Goal: Obtain resource: Download file/media

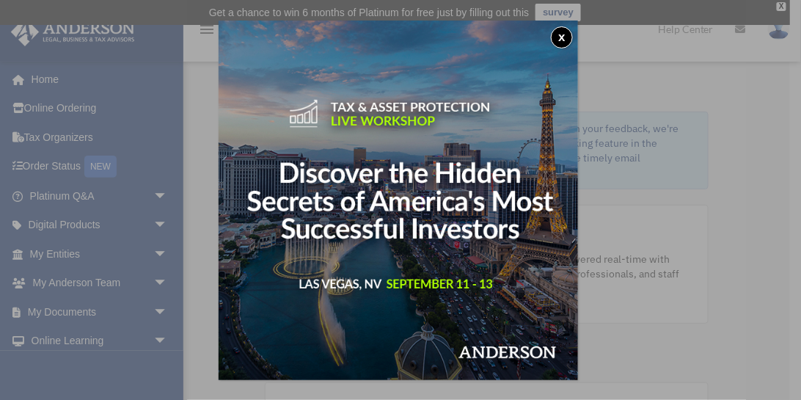
click at [559, 41] on button "x" at bounding box center [562, 37] width 22 height 22
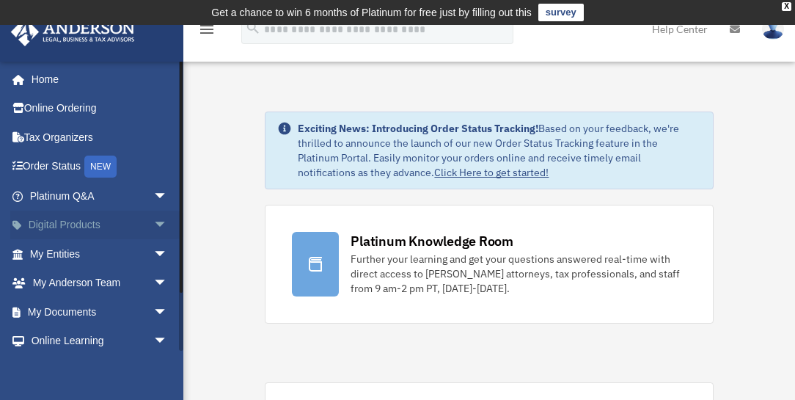
click at [98, 219] on link "Digital Products arrow_drop_down" at bounding box center [100, 224] width 180 height 29
click at [109, 258] on link "My Entities arrow_drop_down" at bounding box center [100, 253] width 180 height 29
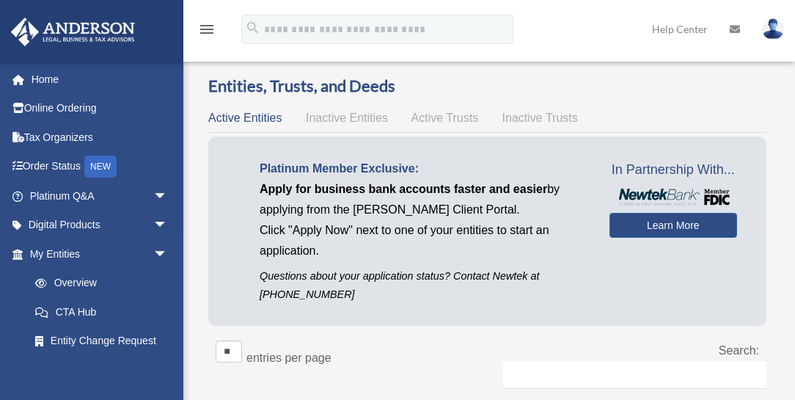
click at [156, 250] on link "My Entities arrow_drop_down" at bounding box center [96, 253] width 172 height 29
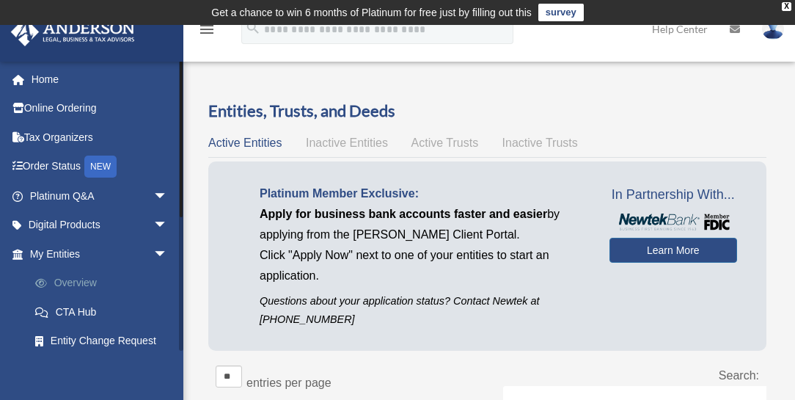
click at [94, 280] on link "Overview" at bounding box center [105, 282] width 169 height 29
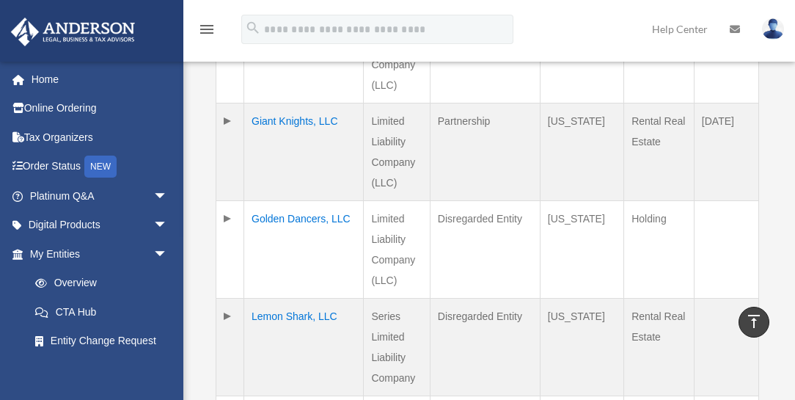
scroll to position [1047, 0]
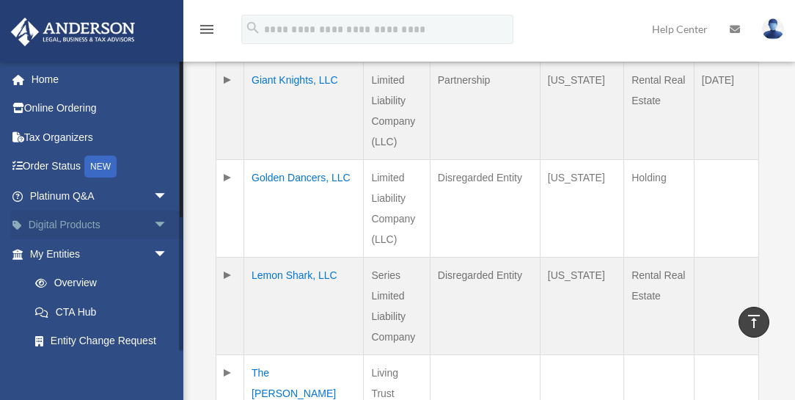
click at [154, 220] on span "arrow_drop_down" at bounding box center [167, 225] width 29 height 30
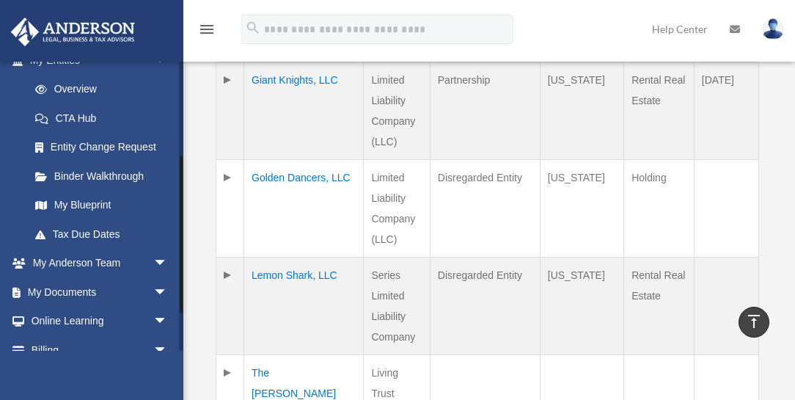
scroll to position [377, 0]
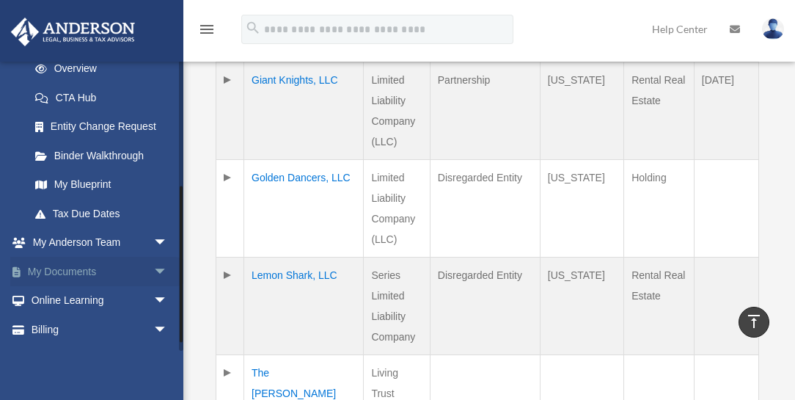
click at [157, 271] on span "arrow_drop_down" at bounding box center [167, 272] width 29 height 30
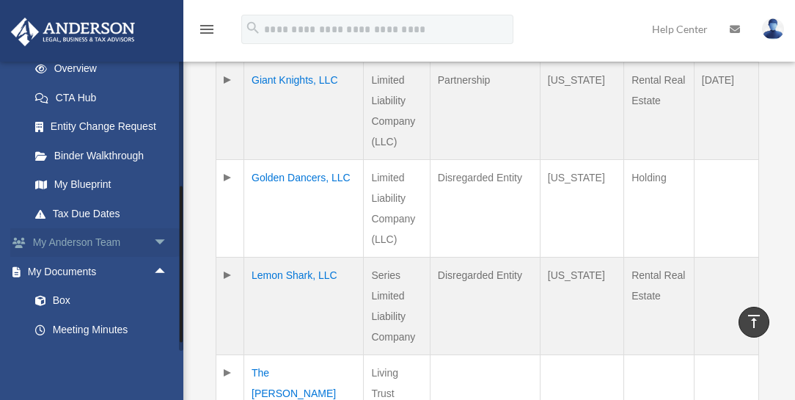
click at [155, 242] on span "arrow_drop_down" at bounding box center [167, 243] width 29 height 30
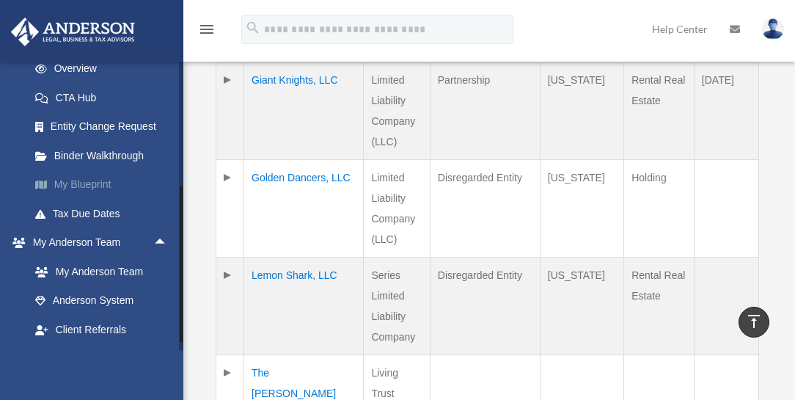
click at [91, 183] on link "My Blueprint" at bounding box center [105, 184] width 169 height 29
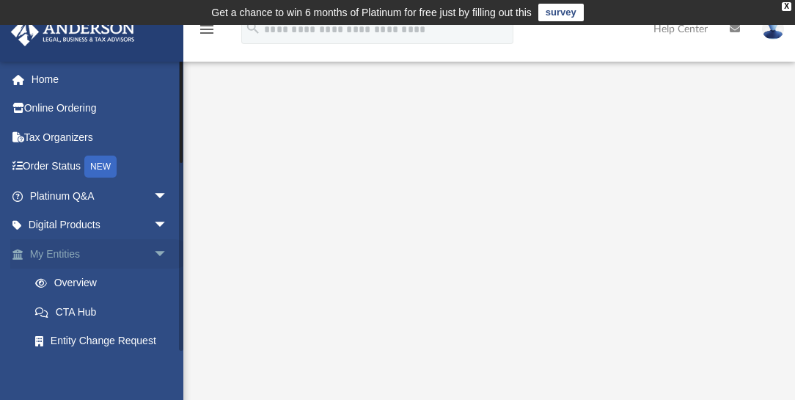
click at [71, 256] on link "My Entities arrow_drop_down" at bounding box center [100, 253] width 180 height 29
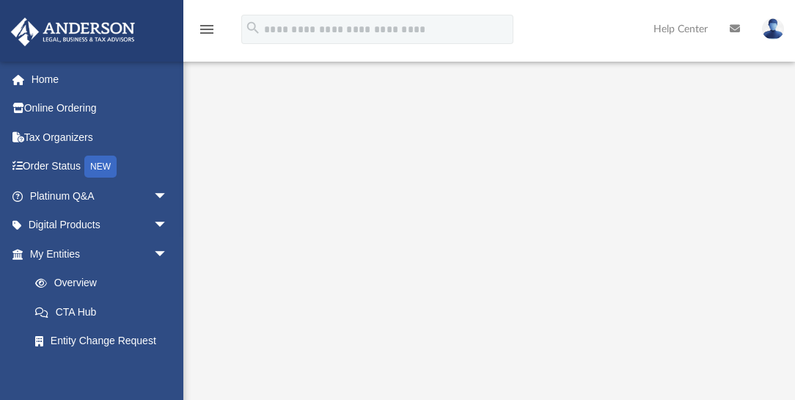
scroll to position [251, 0]
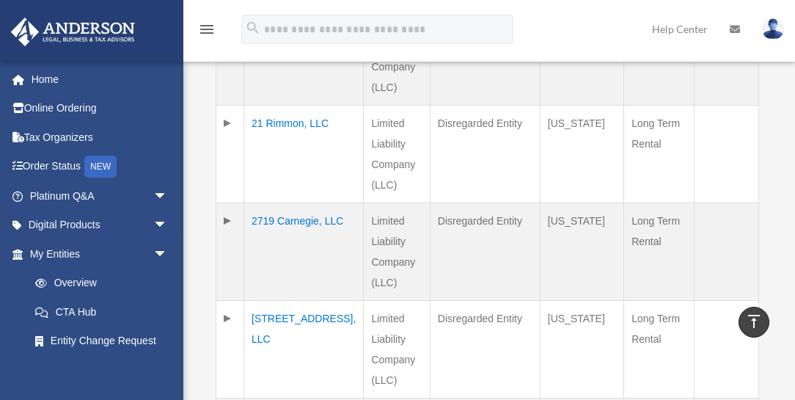
scroll to position [653, 0]
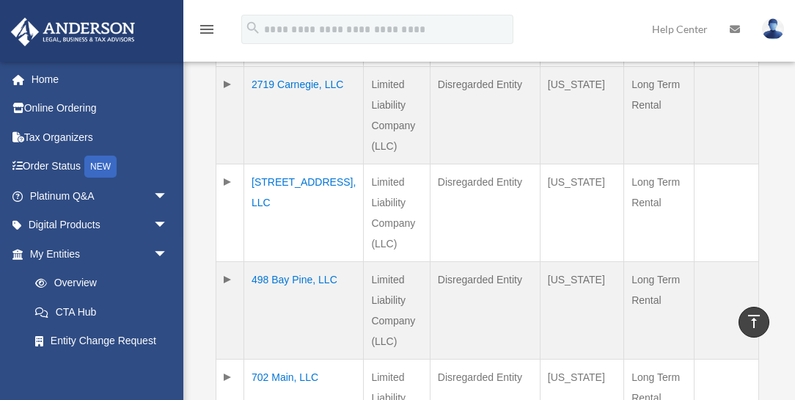
click at [271, 164] on td "[STREET_ADDRESS], LLC" at bounding box center [304, 213] width 120 height 98
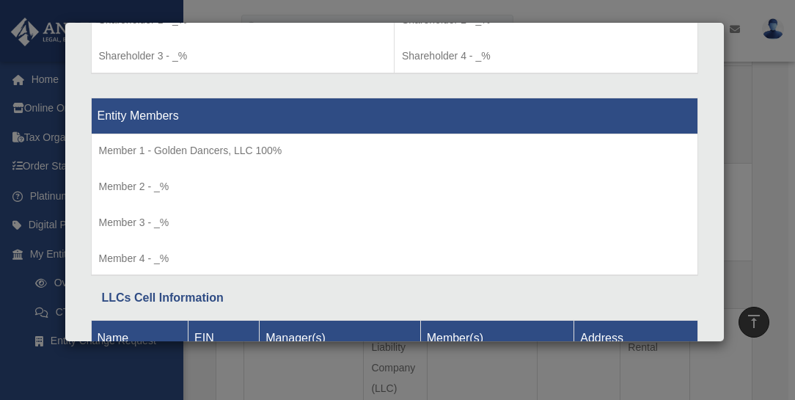
scroll to position [1404, 0]
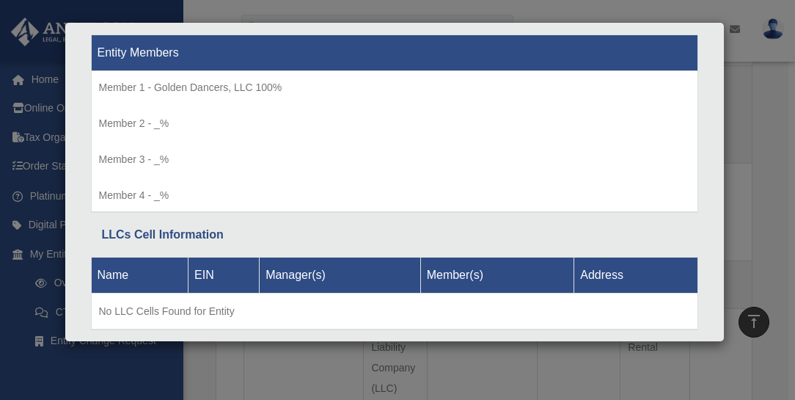
click at [99, 378] on div "Details × Articles Sent Organizational Date" at bounding box center [397, 200] width 795 height 400
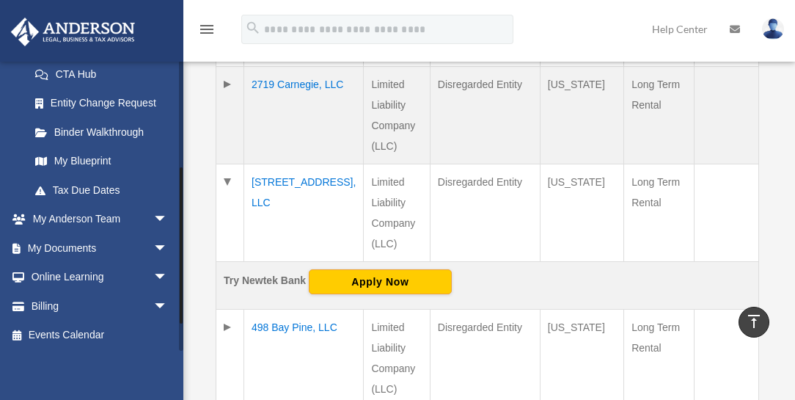
scroll to position [239, 0]
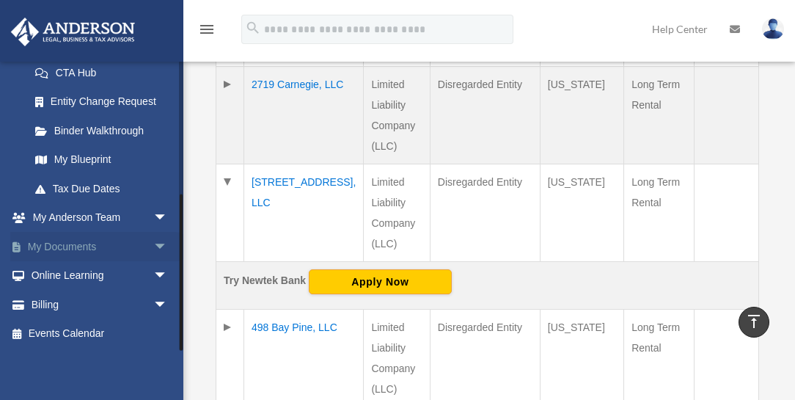
click at [80, 245] on link "My Documents arrow_drop_down" at bounding box center [100, 246] width 180 height 29
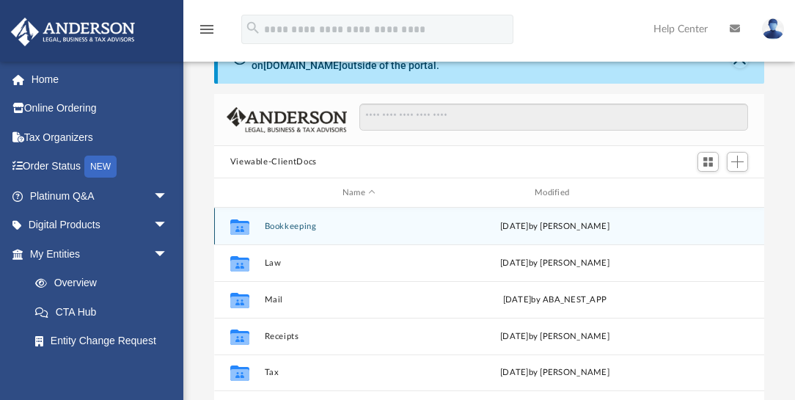
scroll to position [84, 0]
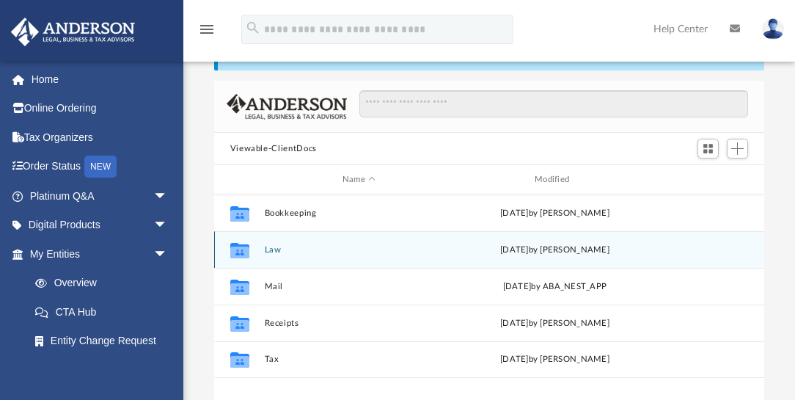
click at [271, 249] on button "Law" at bounding box center [358, 250] width 189 height 10
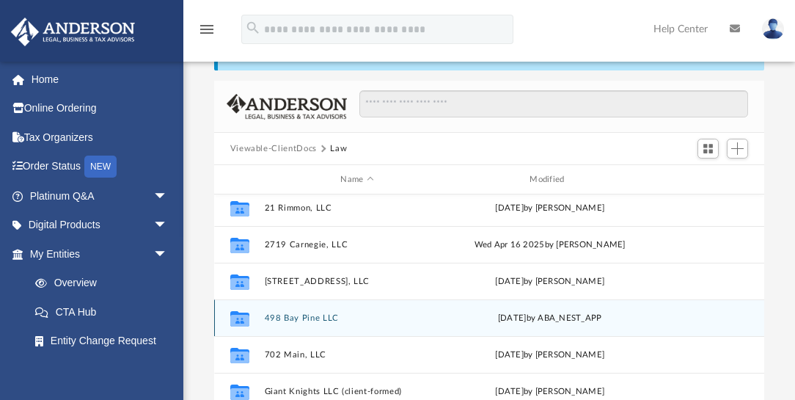
scroll to position [42, 0]
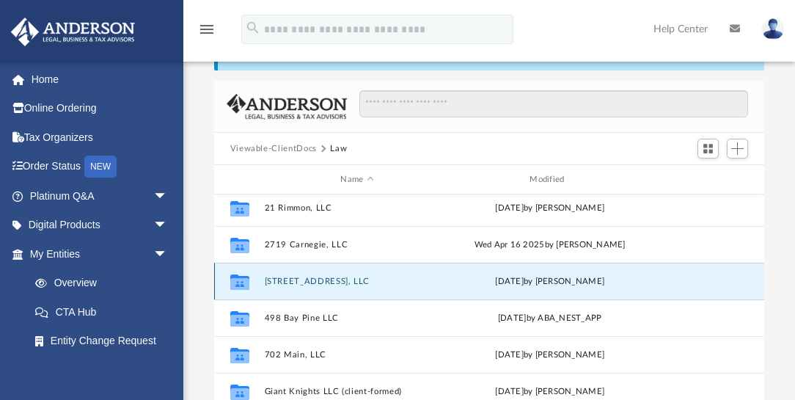
click at [296, 285] on button "[STREET_ADDRESS], LLC" at bounding box center [357, 281] width 186 height 10
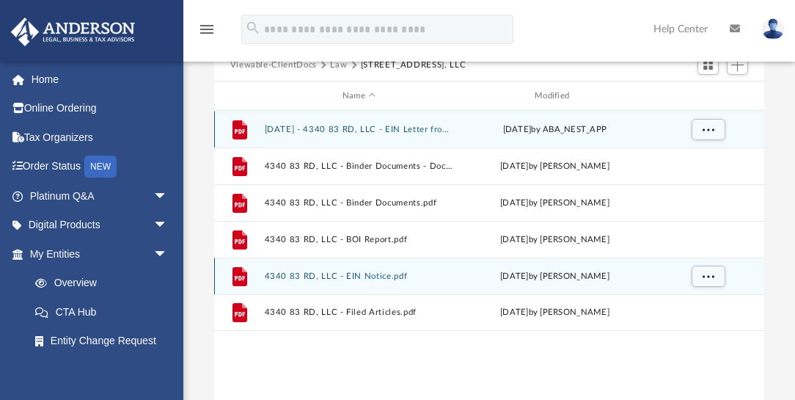
scroll to position [125, 0]
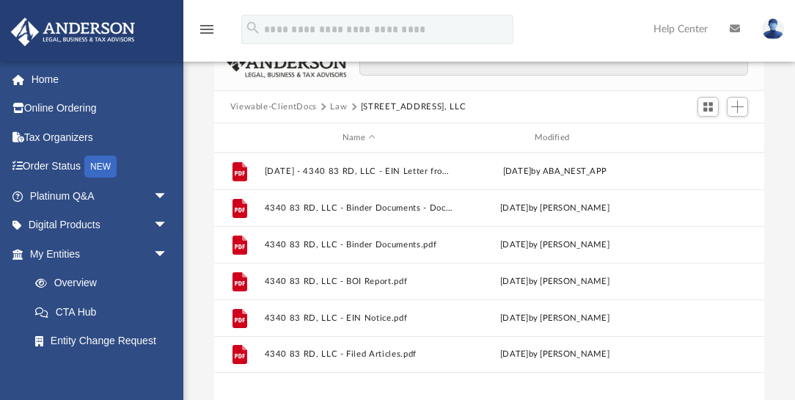
click at [284, 106] on button "Viewable-ClientDocs" at bounding box center [273, 106] width 87 height 13
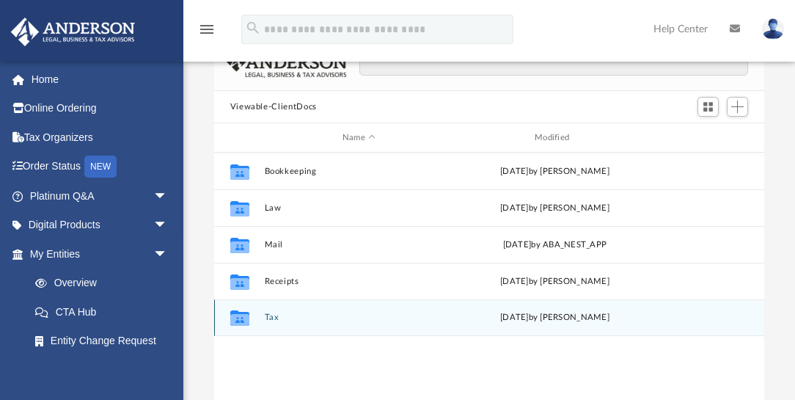
click at [273, 316] on button "Tax" at bounding box center [358, 317] width 189 height 10
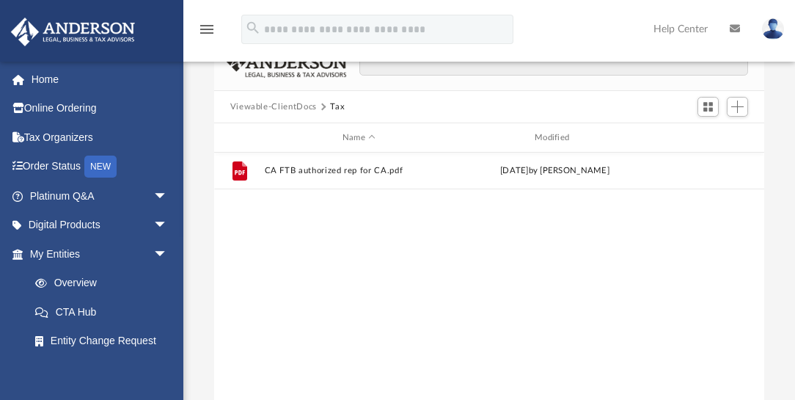
click at [303, 105] on button "Viewable-ClientDocs" at bounding box center [273, 106] width 87 height 13
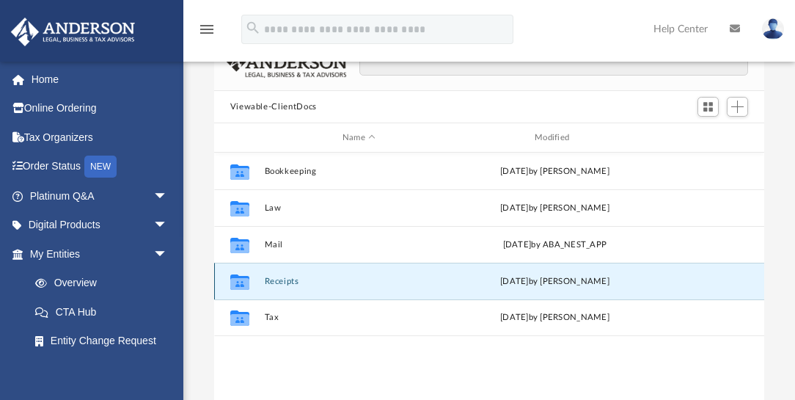
click at [289, 281] on button "Receipts" at bounding box center [358, 281] width 189 height 10
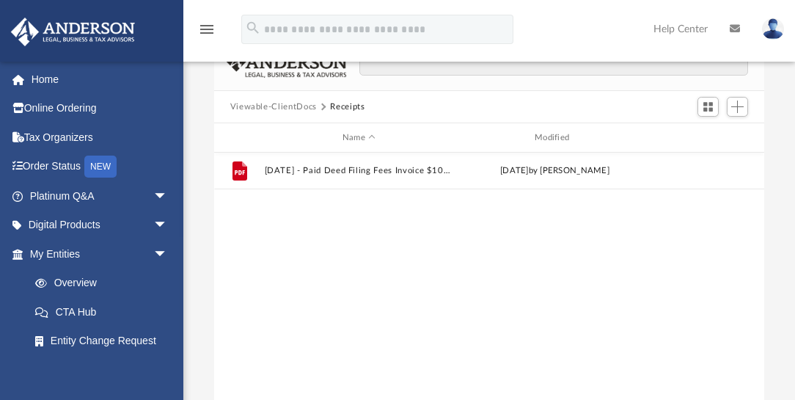
click at [297, 105] on button "Viewable-ClientDocs" at bounding box center [273, 106] width 87 height 13
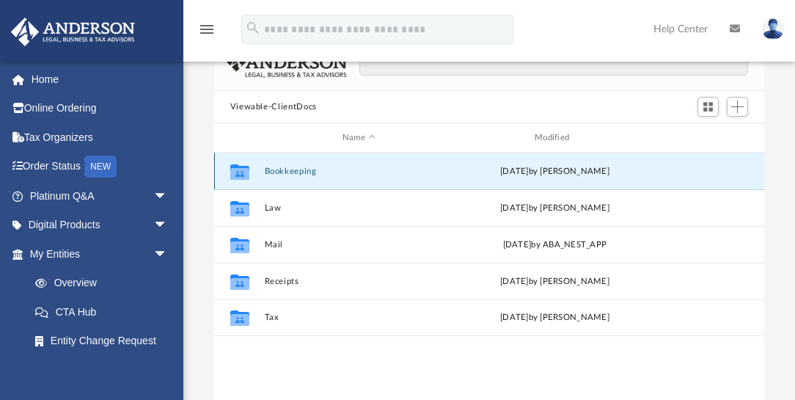
click at [300, 170] on button "Bookkeeping" at bounding box center [358, 171] width 189 height 10
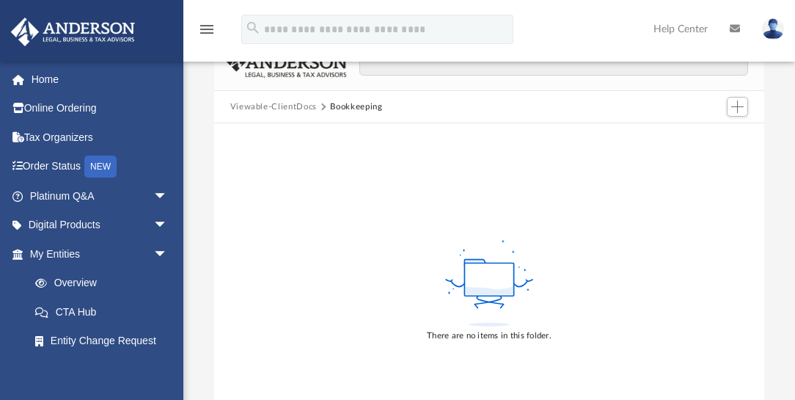
click at [297, 103] on button "Viewable-ClientDocs" at bounding box center [273, 106] width 87 height 13
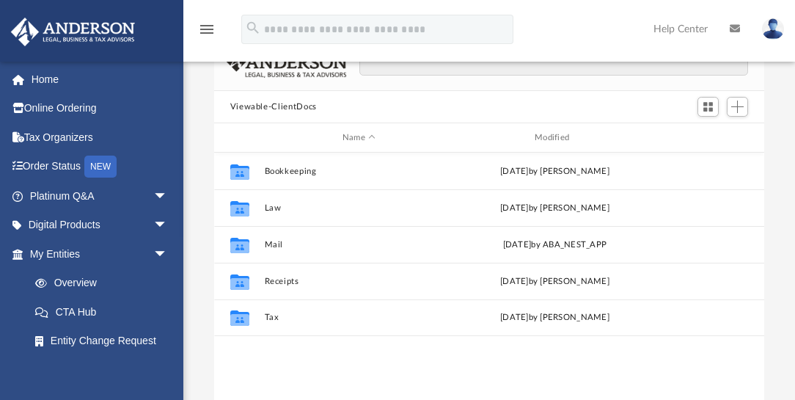
scroll to position [326, 543]
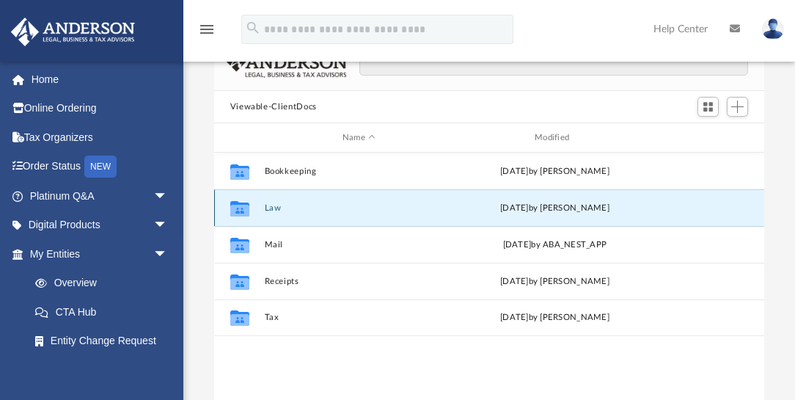
click at [271, 205] on button "Law" at bounding box center [358, 208] width 189 height 10
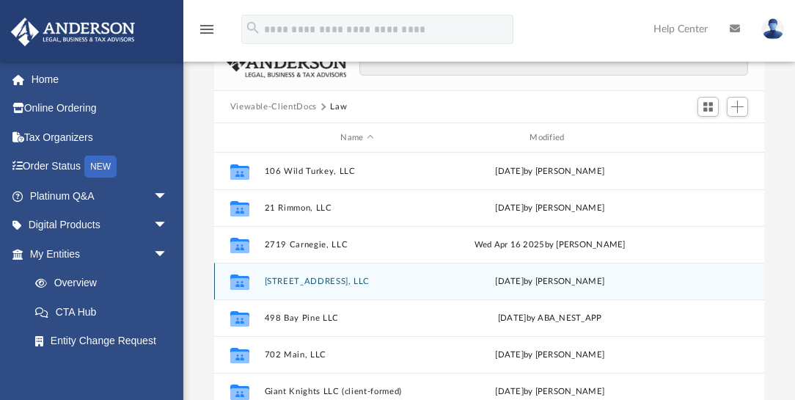
click at [314, 279] on button "[STREET_ADDRESS], LLC" at bounding box center [357, 281] width 186 height 10
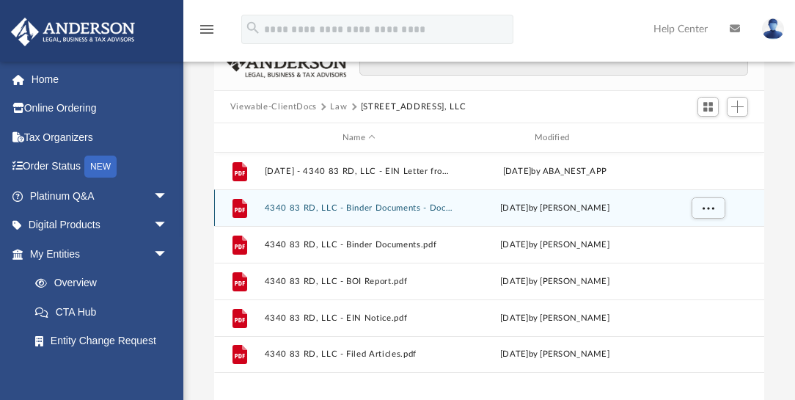
click at [385, 205] on button "4340 83 RD, LLC - Binder Documents - DocuSigned.pdf" at bounding box center [358, 208] width 189 height 10
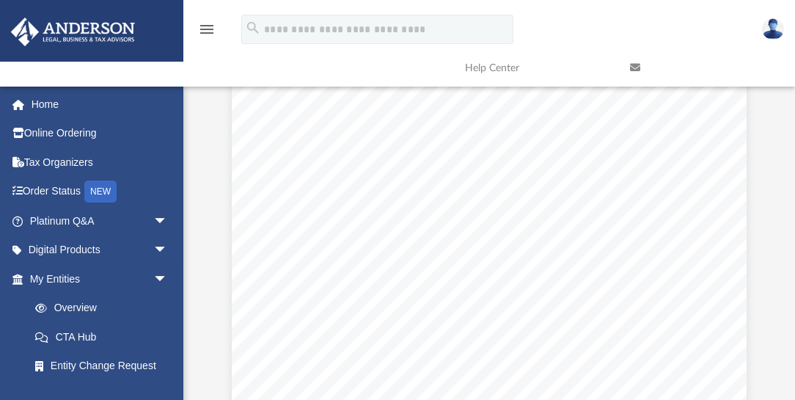
scroll to position [6237, 0]
